Goal: Transaction & Acquisition: Download file/media

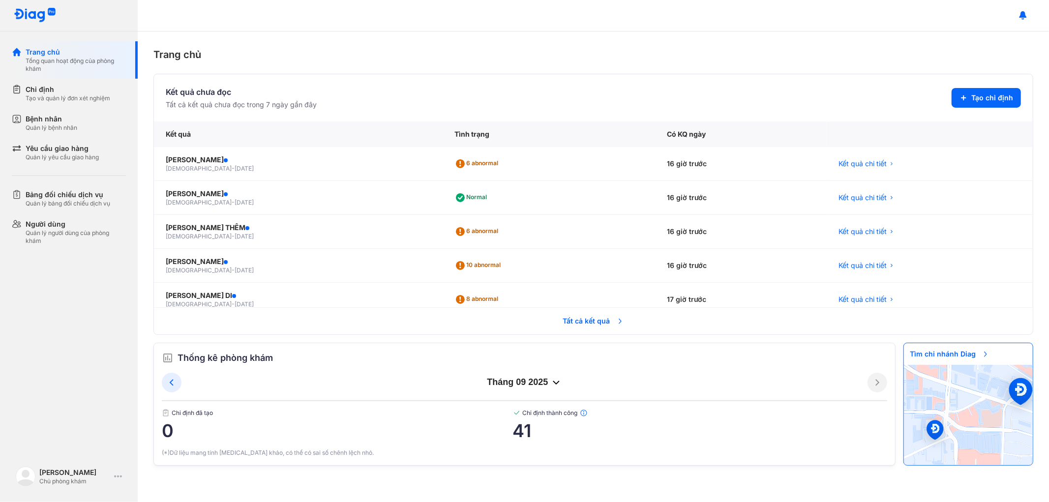
click at [589, 319] on span "Tất cả kết quả" at bounding box center [593, 321] width 73 height 22
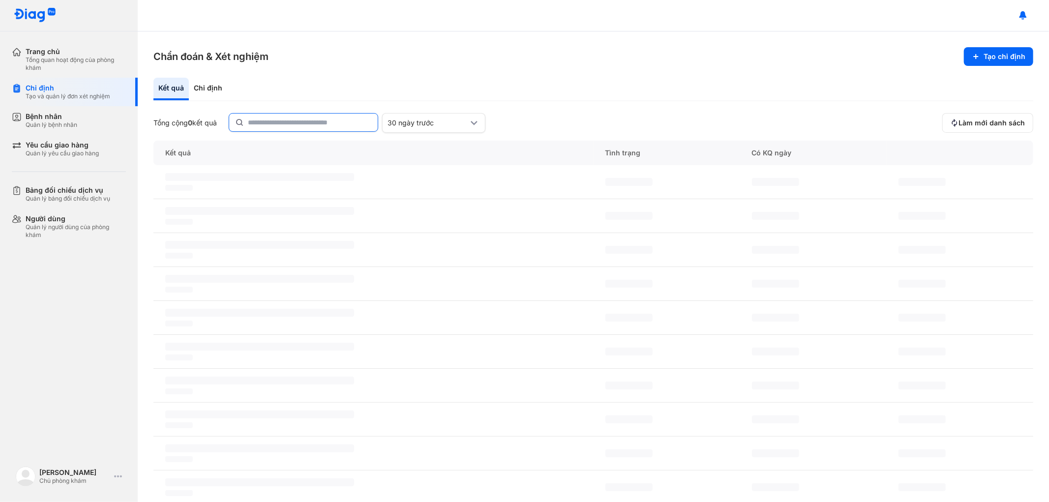
click at [305, 121] on input "text" at bounding box center [310, 123] width 124 height 18
click at [305, 121] on input "text" at bounding box center [309, 123] width 123 height 18
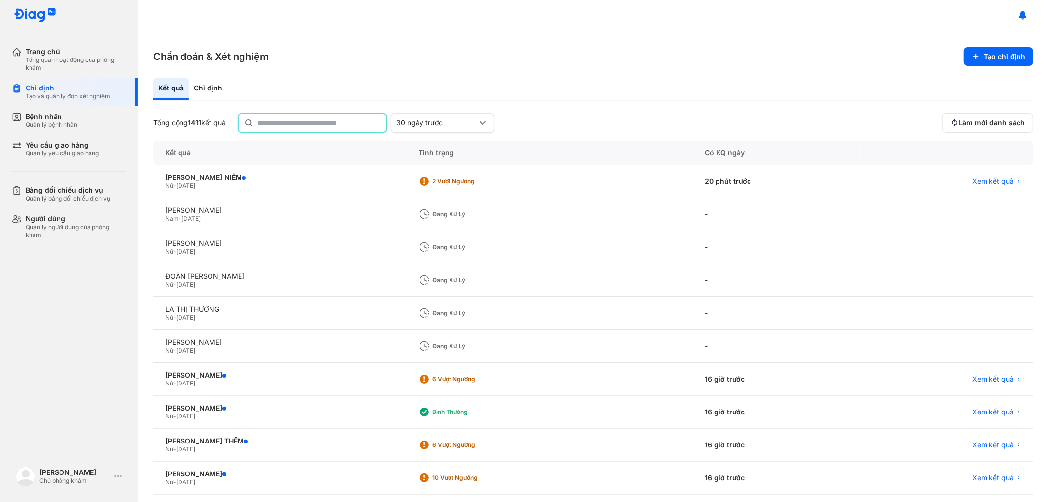
click at [305, 121] on input "text" at bounding box center [318, 123] width 123 height 18
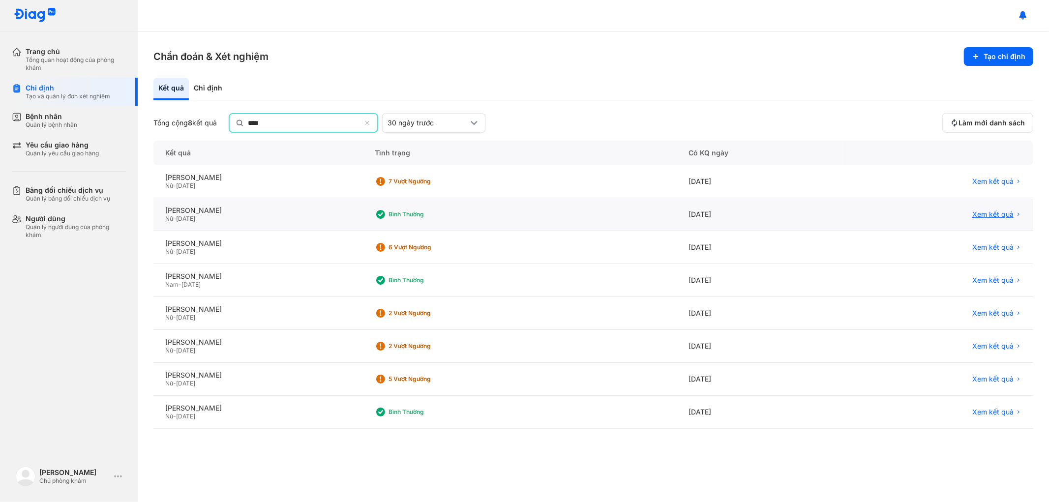
type input "****"
click at [992, 210] on span "Xem kết quả" at bounding box center [992, 214] width 41 height 9
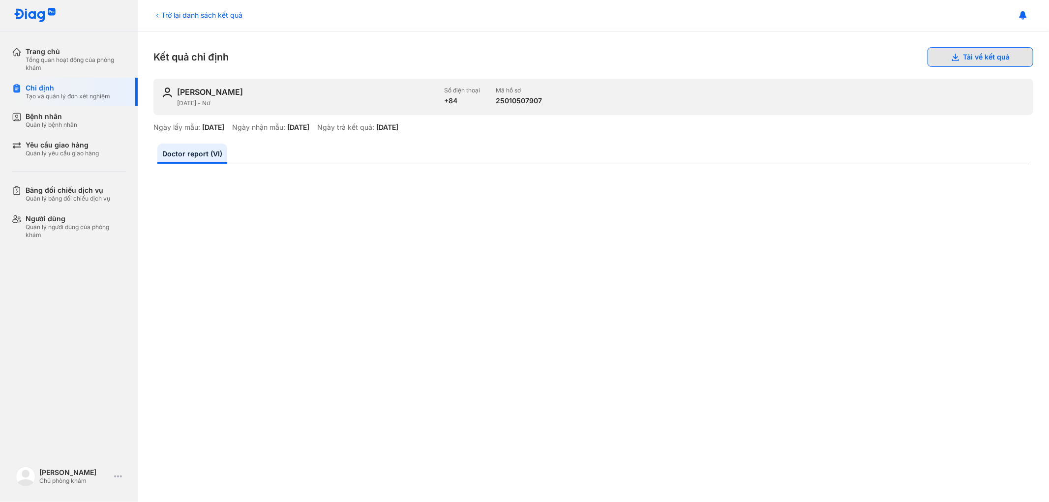
click at [969, 62] on button "Tải về kết quả" at bounding box center [981, 57] width 106 height 20
